Goal: Transaction & Acquisition: Subscribe to service/newsletter

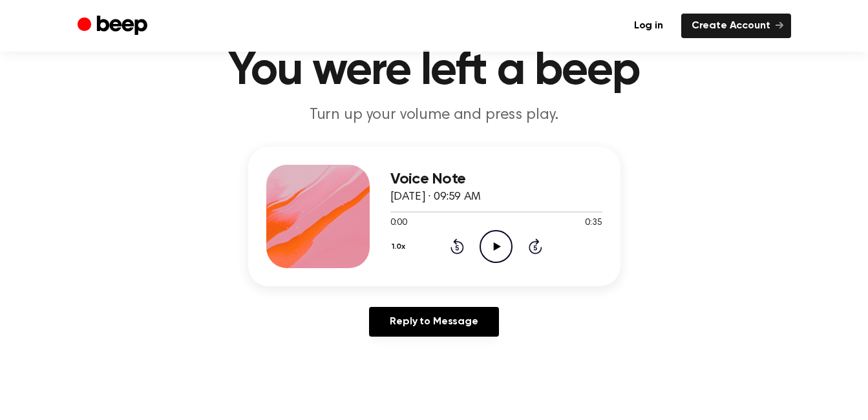
click at [479, 236] on icon "Play Audio" at bounding box center [495, 246] width 33 height 33
click at [496, 248] on icon "Pause Audio" at bounding box center [495, 246] width 33 height 33
click at [496, 248] on icon at bounding box center [497, 246] width 7 height 8
click at [496, 248] on icon "Pause Audio" at bounding box center [495, 246] width 33 height 33
click at [496, 248] on icon at bounding box center [497, 246] width 7 height 8
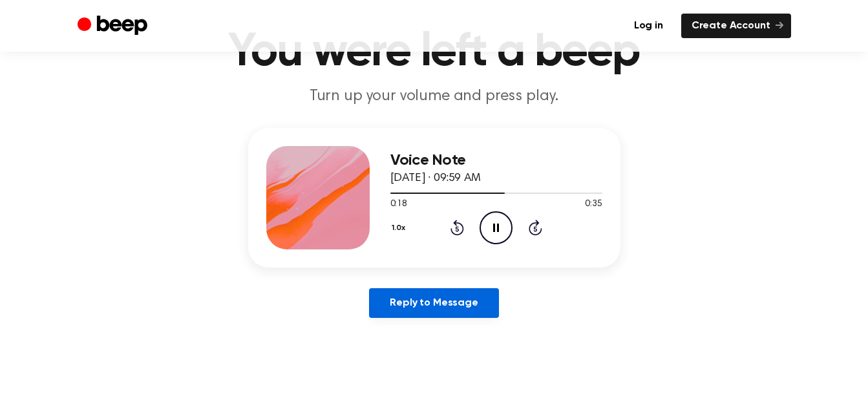
scroll to position [76, 0]
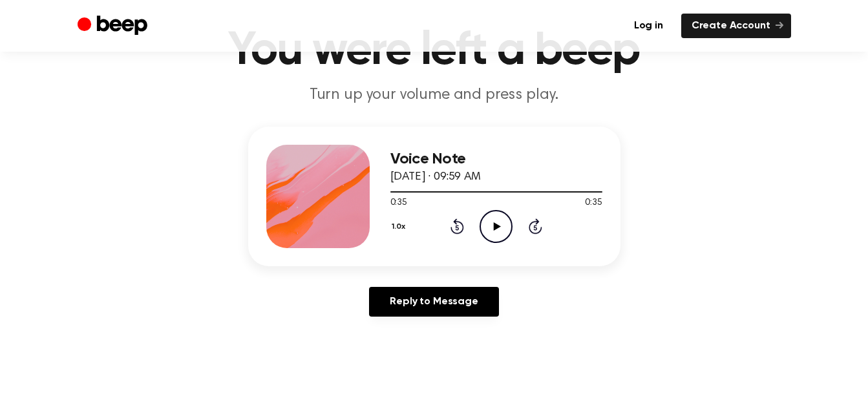
click at [451, 286] on div "Voice Note September 1, 2021 · 09:59 AM 0:35 0:35 Your browser does not support…" at bounding box center [434, 227] width 837 height 200
click at [456, 301] on link "Reply to Message" at bounding box center [433, 302] width 129 height 30
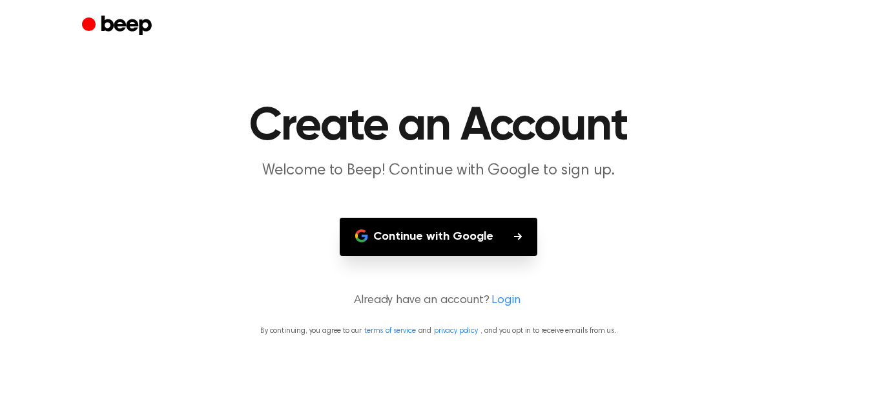
click at [479, 225] on button "Continue with Google" at bounding box center [439, 237] width 198 height 38
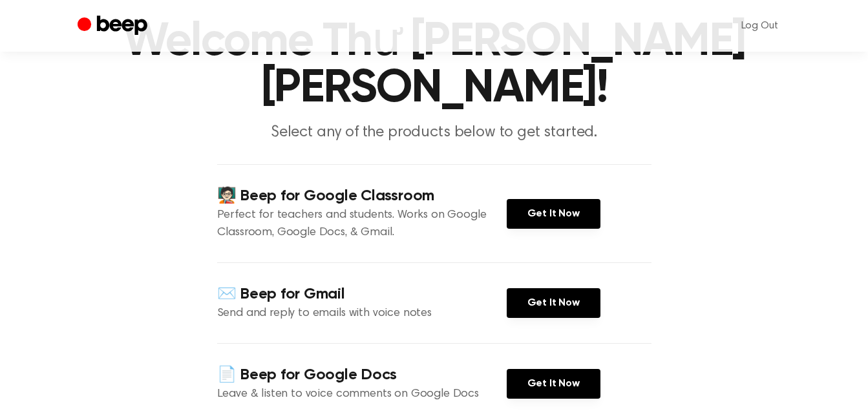
scroll to position [96, 0]
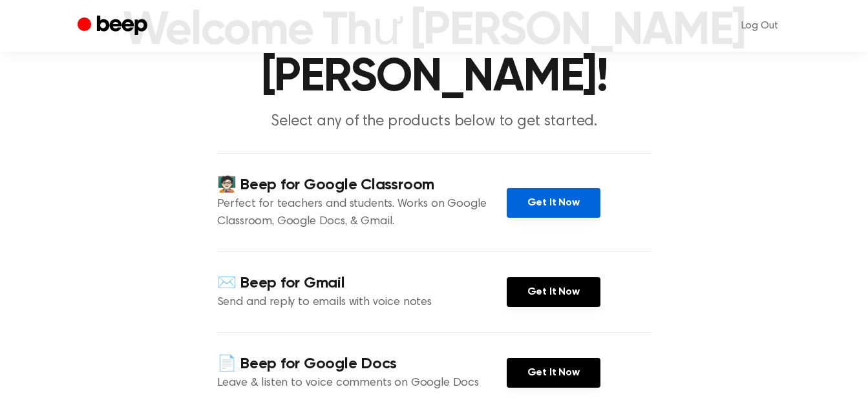
click at [556, 188] on link "Get It Now" at bounding box center [553, 203] width 94 height 30
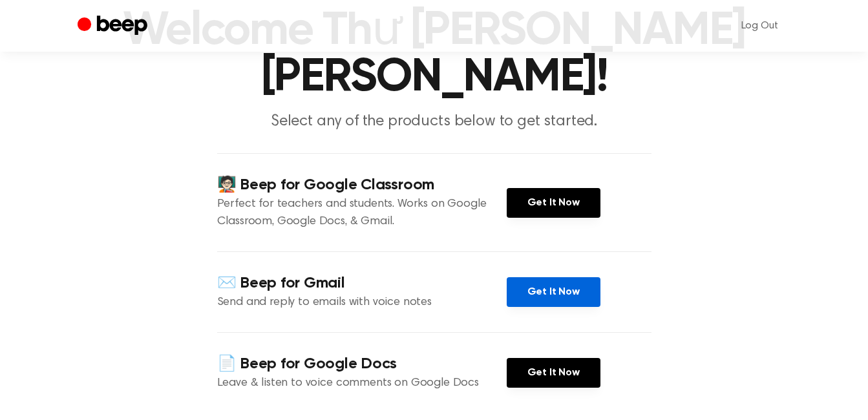
click at [554, 277] on link "Get It Now" at bounding box center [553, 292] width 94 height 30
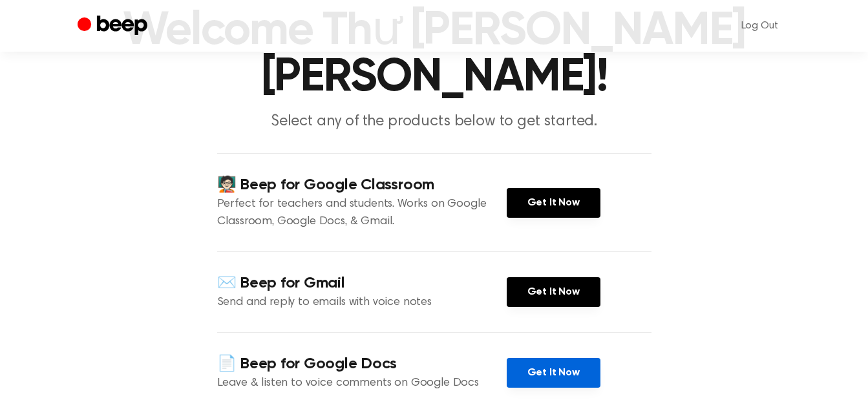
click at [545, 358] on link "Get It Now" at bounding box center [553, 373] width 94 height 30
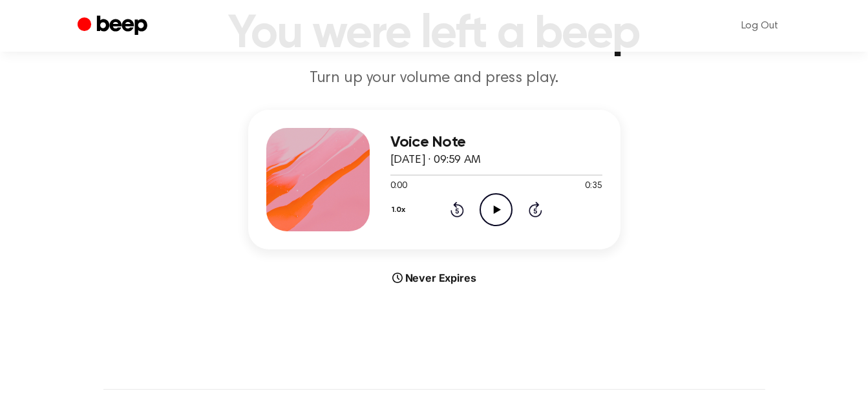
scroll to position [96, 0]
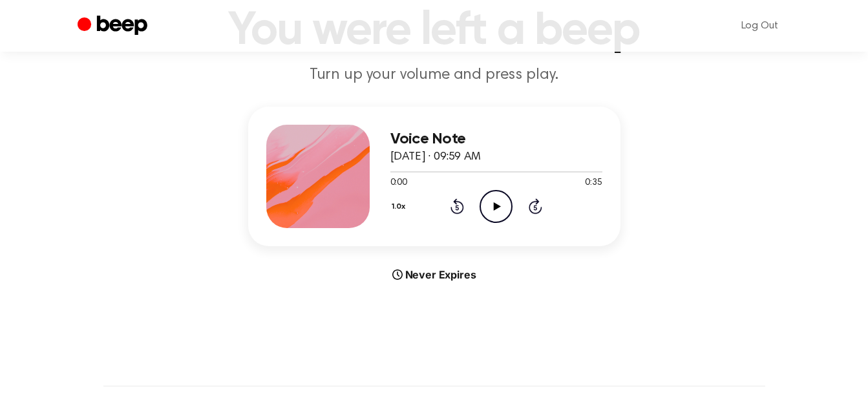
click at [406, 279] on div "Never Expires" at bounding box center [434, 275] width 372 height 16
drag, startPoint x: 406, startPoint y: 279, endPoint x: 477, endPoint y: 211, distance: 98.7
click at [477, 211] on div "Voice Note [DATE] · 09:59 AM 0:00 0:35 Your browser does not support the [objec…" at bounding box center [434, 195] width 837 height 176
click at [477, 211] on div "1.0x Rewind 5 seconds Play Audio Skip 5 seconds" at bounding box center [496, 206] width 212 height 33
click at [508, 208] on icon "Play Audio" at bounding box center [495, 206] width 33 height 33
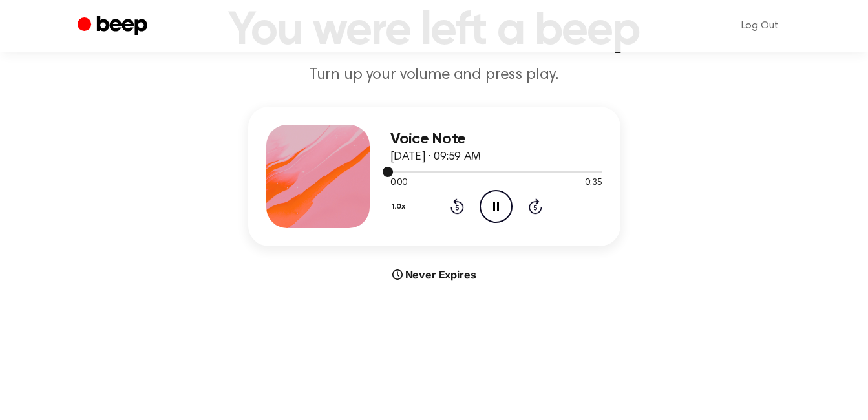
click at [600, 171] on div at bounding box center [496, 171] width 212 height 1
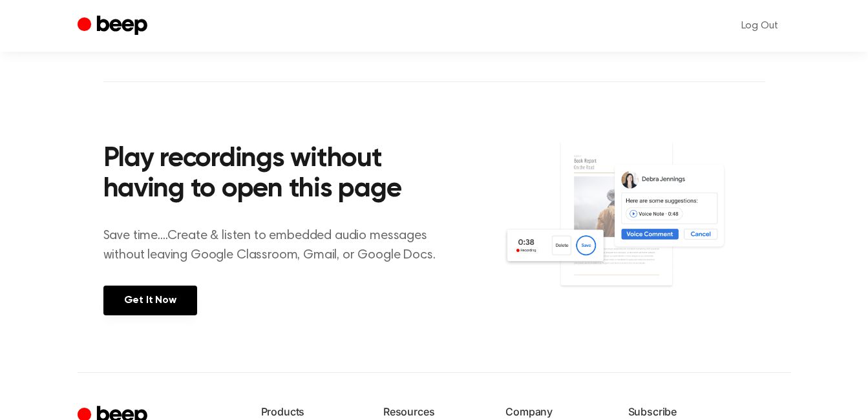
scroll to position [397, 0]
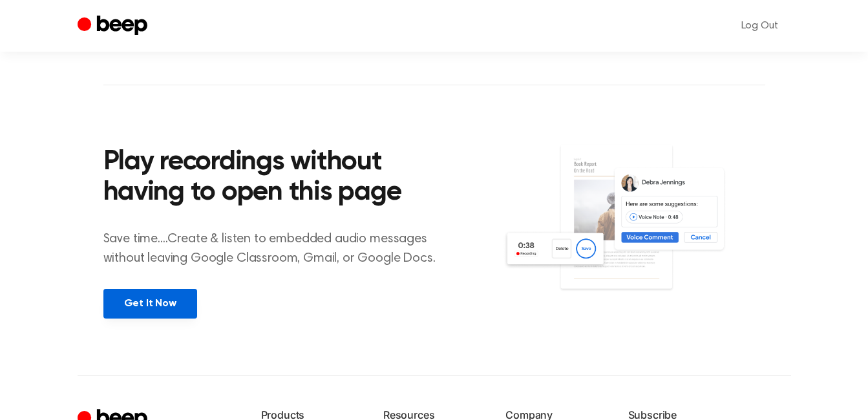
click at [143, 294] on link "Get It Now" at bounding box center [150, 304] width 94 height 30
